Goal: Browse casually: Explore the website without a specific task or goal

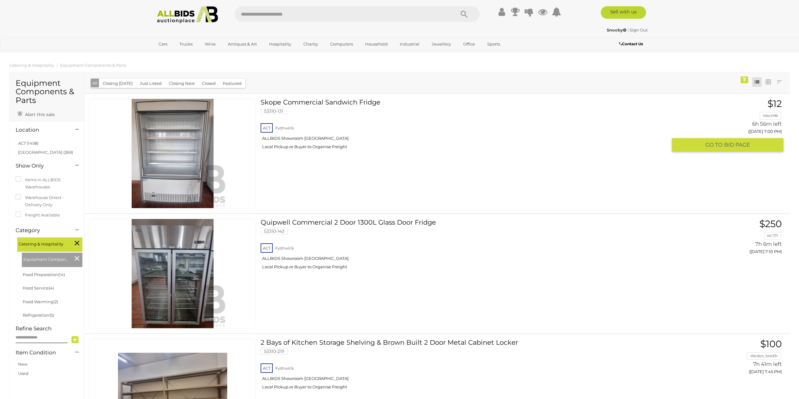
click at [289, 104] on link "Skope Commercial Sandwich Fridge 53310-131 ACT Fyshwick ALLBIDS Showroom Fyshwi…" at bounding box center [466, 127] width 402 height 56
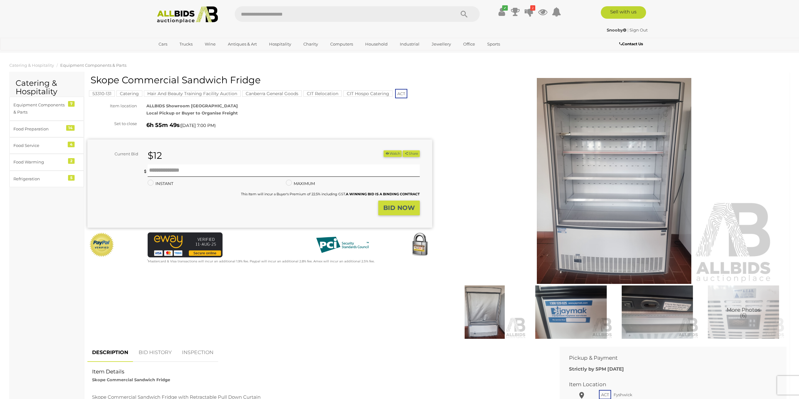
click at [277, 20] on input "text" at bounding box center [342, 14] width 214 height 16
type input "******"
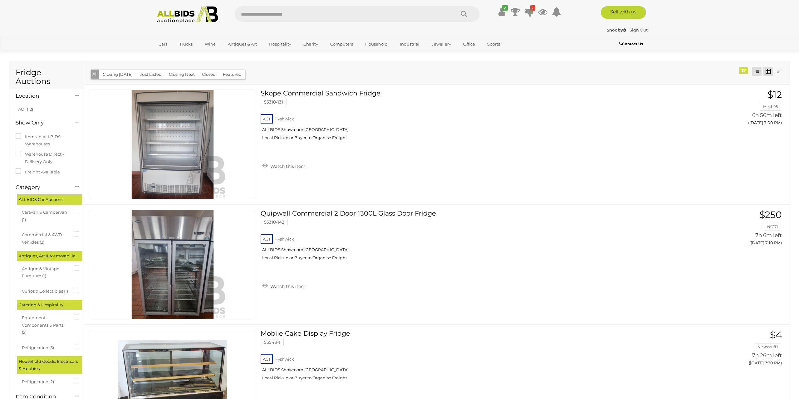
click at [769, 70] on link at bounding box center [767, 71] width 9 height 9
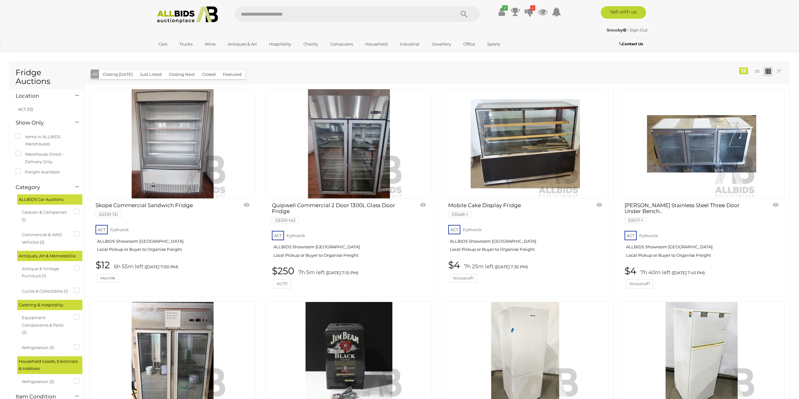
click at [171, 11] on img at bounding box center [188, 14] width 68 height 17
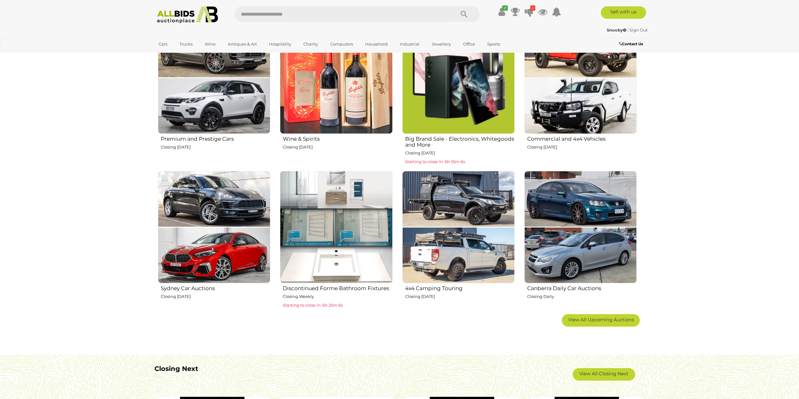
scroll to position [325, 0]
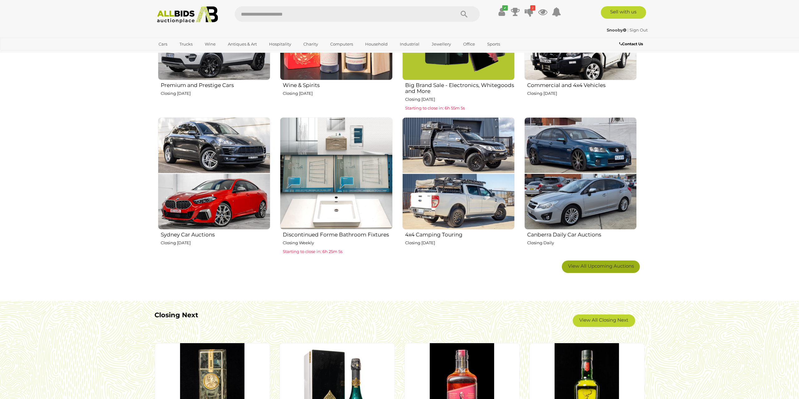
click at [601, 272] on link "View All Upcoming Auctions" at bounding box center [601, 267] width 78 height 12
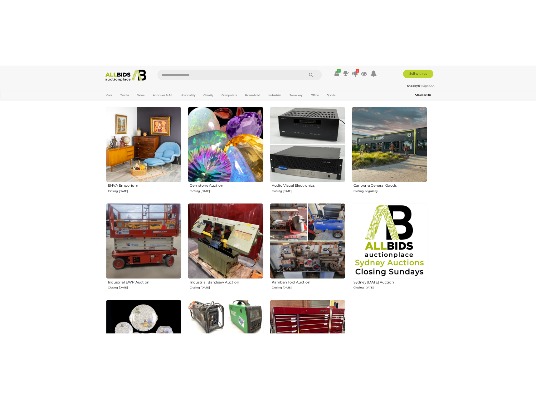
scroll to position [941, 0]
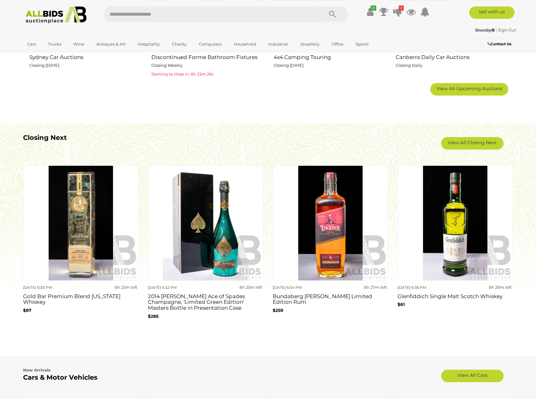
scroll to position [464, 0]
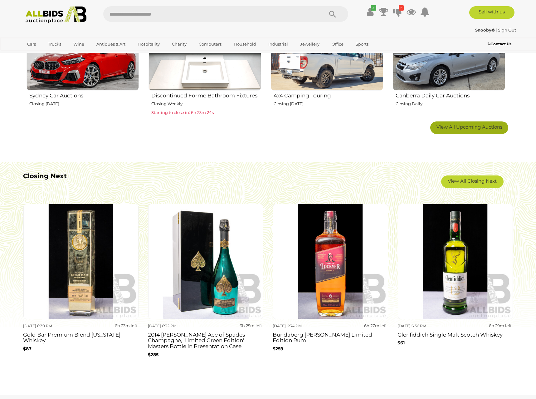
click at [474, 129] on span "View All Upcoming Auctions" at bounding box center [470, 127] width 66 height 6
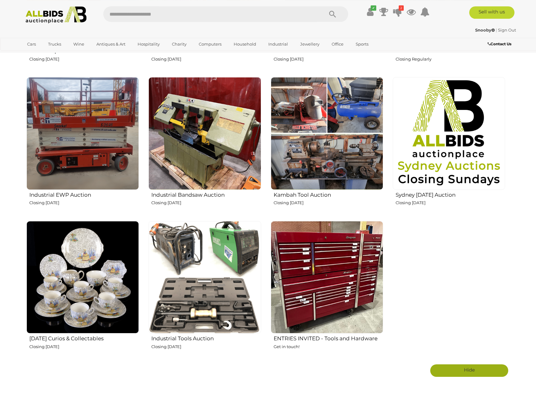
scroll to position [973, 0]
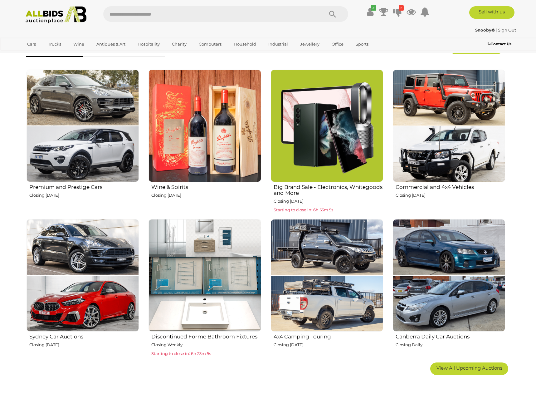
scroll to position [350, 0]
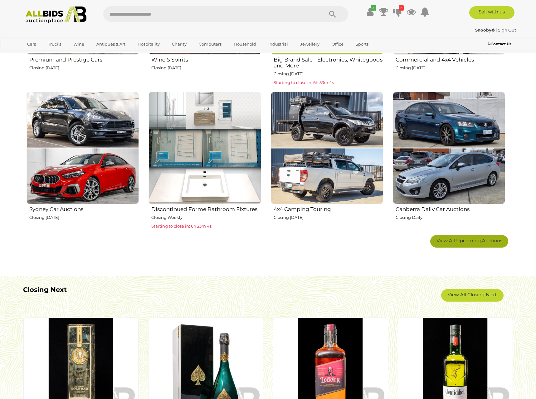
click at [464, 238] on span "View All Upcoming Auctions" at bounding box center [470, 240] width 66 height 6
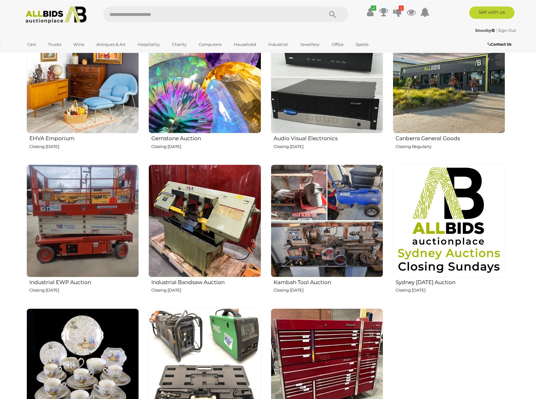
scroll to position [859, 0]
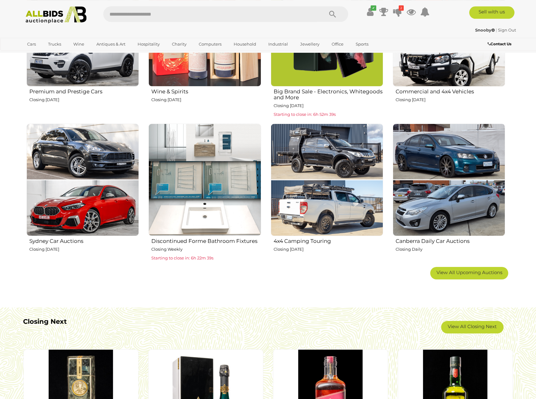
scroll to position [382, 0]
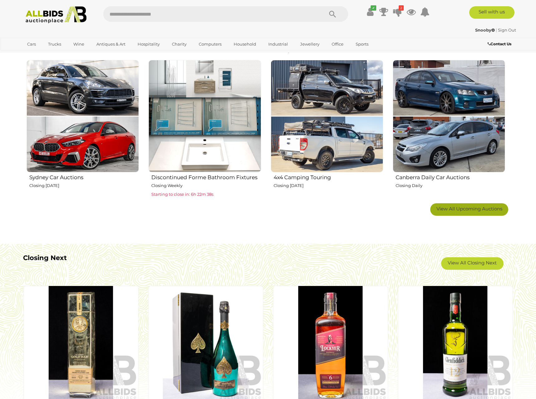
click at [471, 213] on link "View All Upcoming Auctions" at bounding box center [469, 209] width 78 height 12
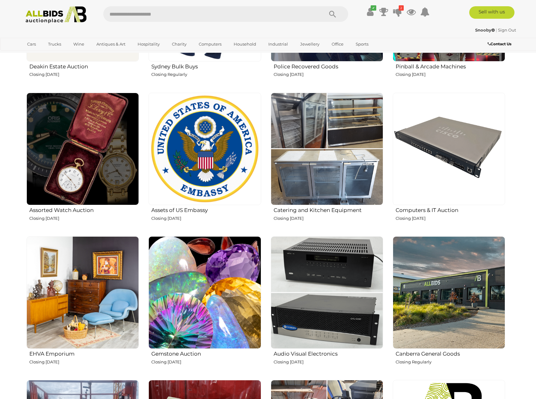
scroll to position [1018, 0]
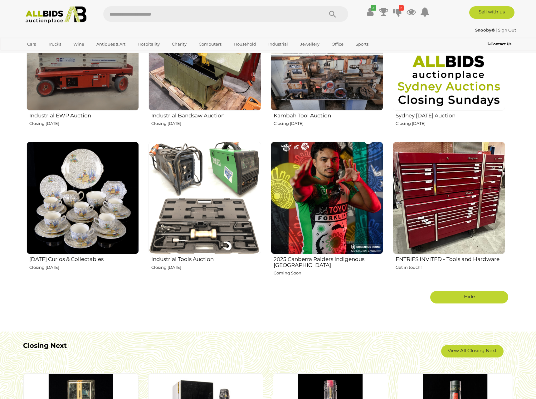
click at [347, 236] on img at bounding box center [327, 198] width 112 height 112
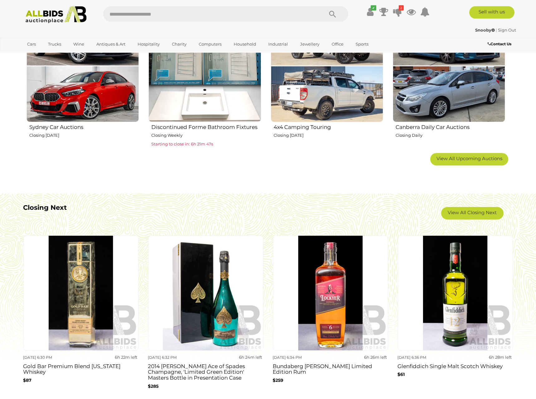
scroll to position [414, 0]
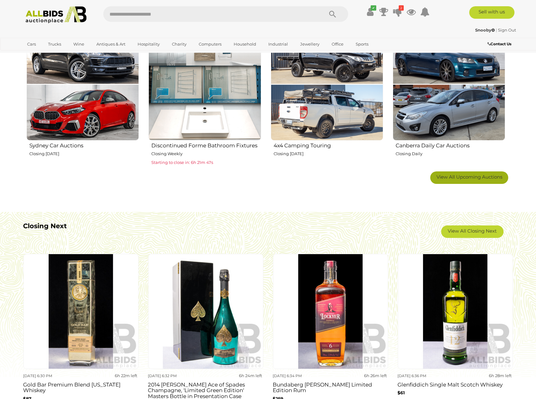
click at [462, 181] on link "View All Upcoming Auctions" at bounding box center [469, 177] width 78 height 12
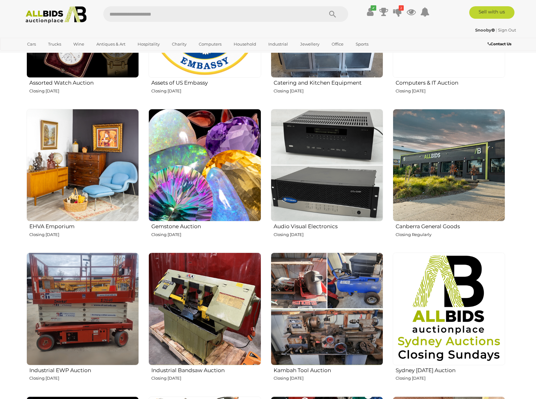
scroll to position [923, 0]
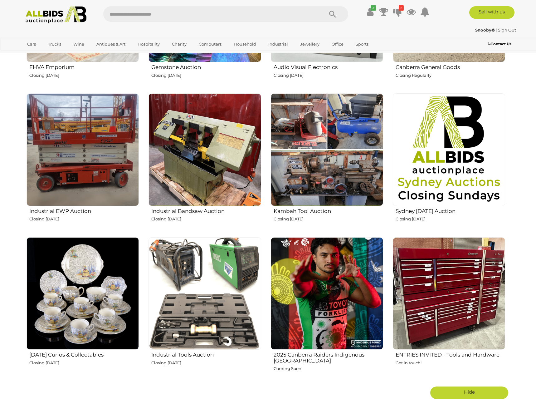
click at [338, 262] on img at bounding box center [327, 293] width 112 height 112
